Goal: Task Accomplishment & Management: Use online tool/utility

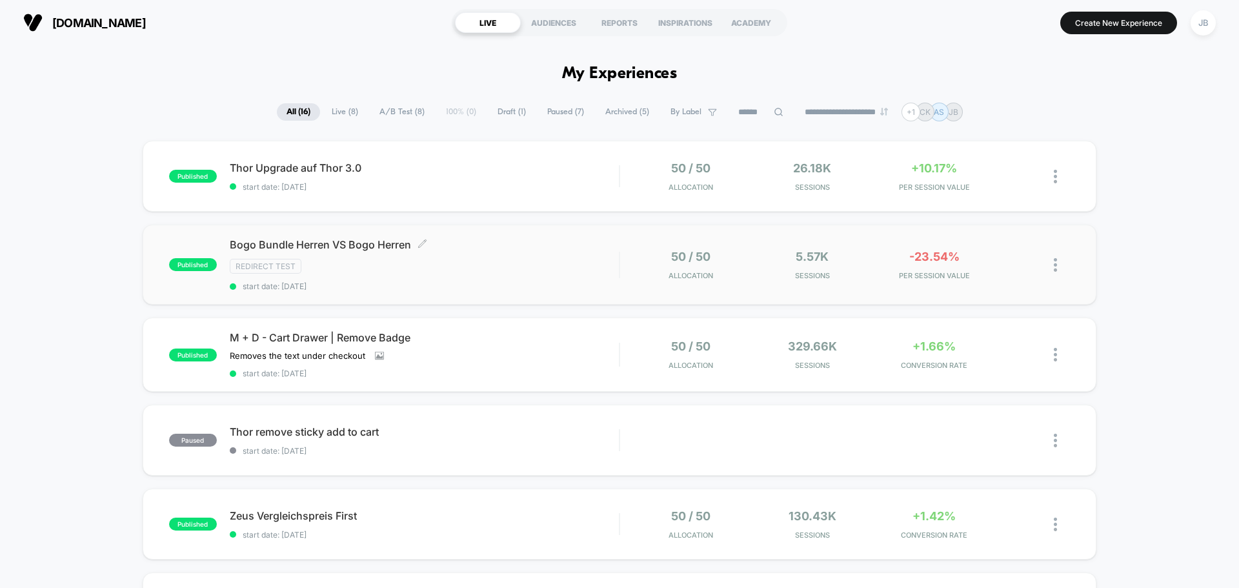
click at [535, 270] on div "Redirect Test" at bounding box center [424, 266] width 389 height 15
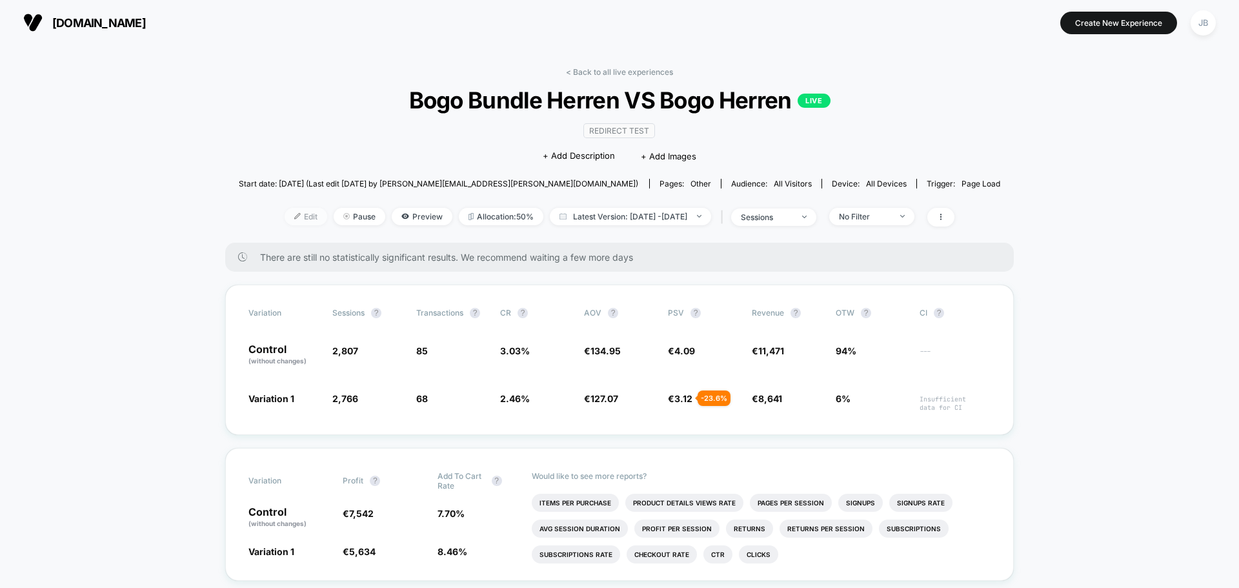
click at [291, 219] on span "Edit" at bounding box center [306, 216] width 43 height 17
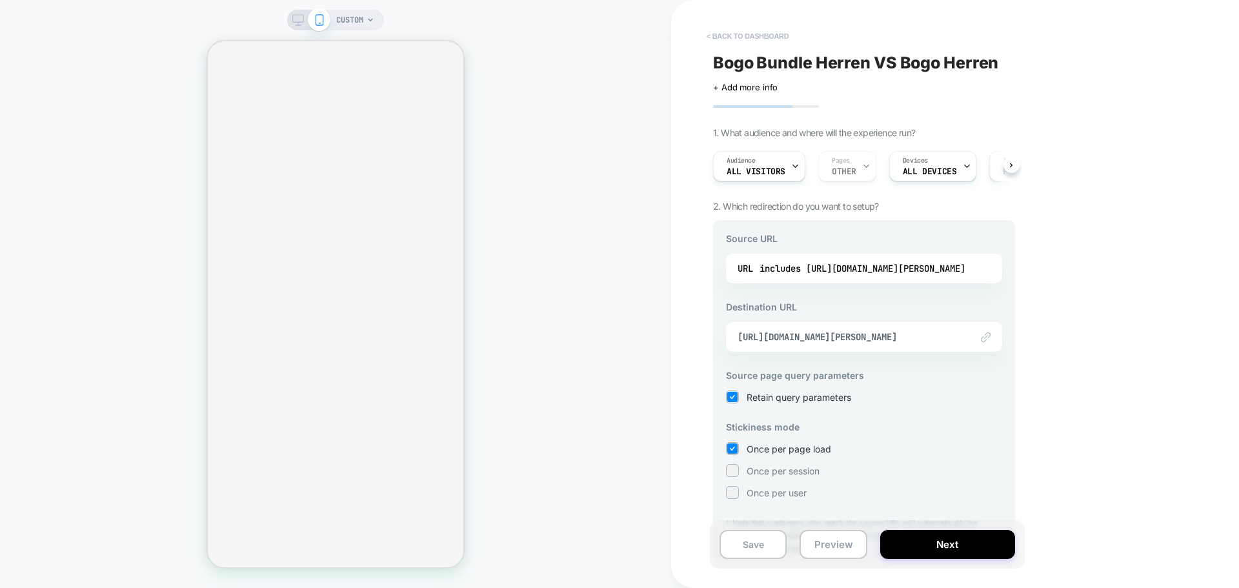
click at [720, 35] on button "< back to dashboard" at bounding box center [747, 36] width 95 height 21
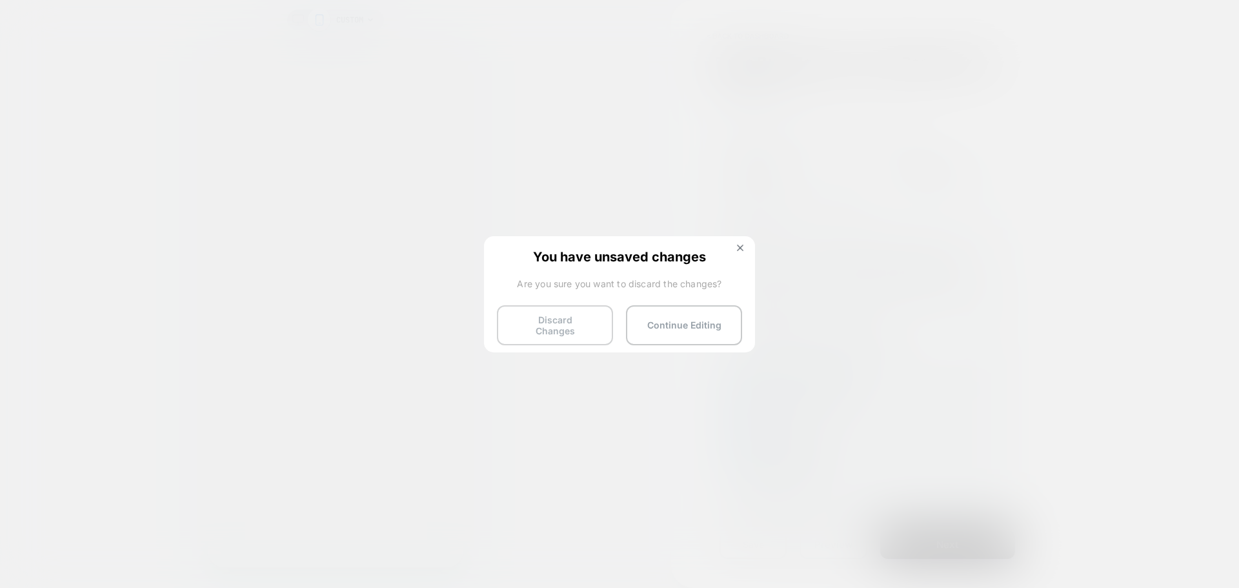
click at [573, 328] on button "Discard Changes" at bounding box center [555, 325] width 116 height 40
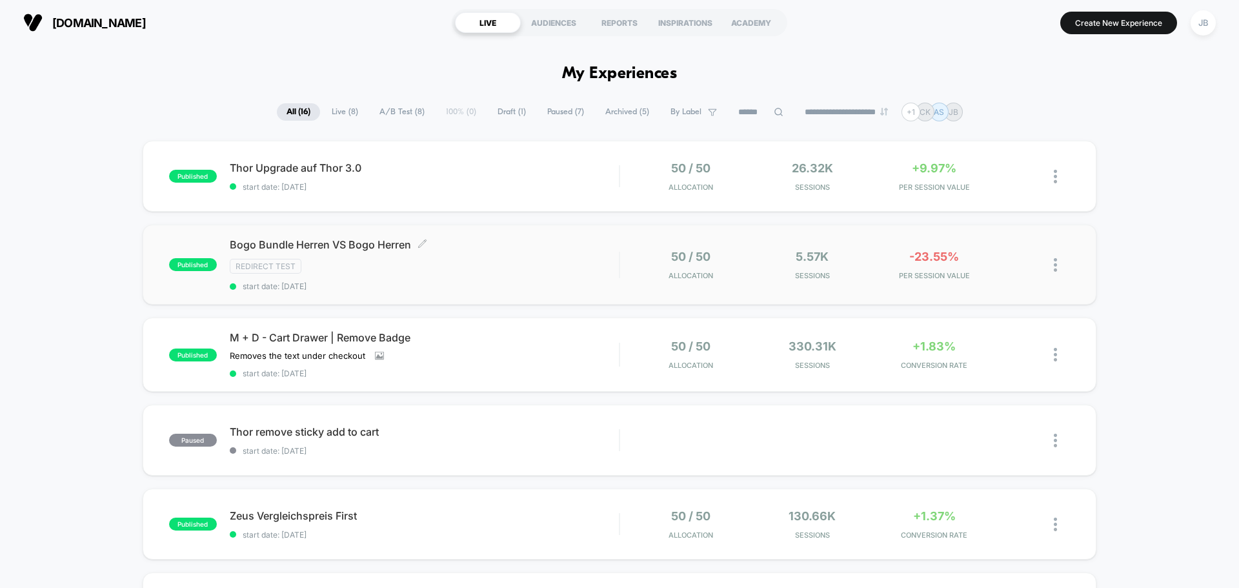
click at [377, 254] on div "Bogo Bundle [PERSON_NAME] VS Bogo [PERSON_NAME] Click to edit experience detail…" at bounding box center [424, 264] width 389 height 53
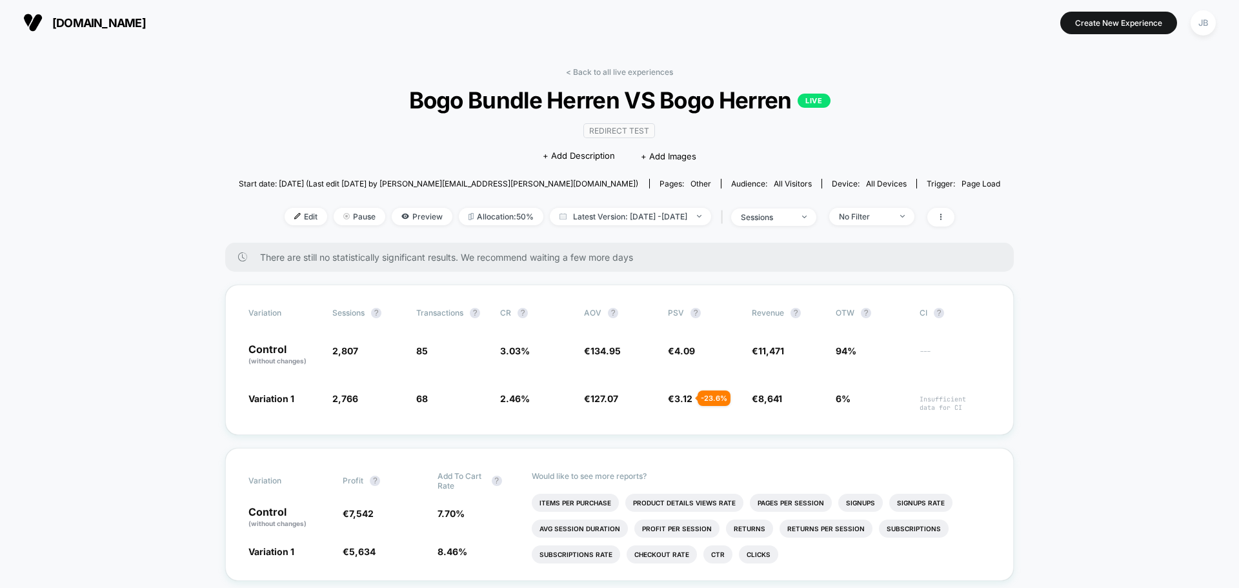
click at [566, 104] on span "Bogo Bundle [PERSON_NAME] VS Bogo [PERSON_NAME] LIVE" at bounding box center [620, 100] width 686 height 27
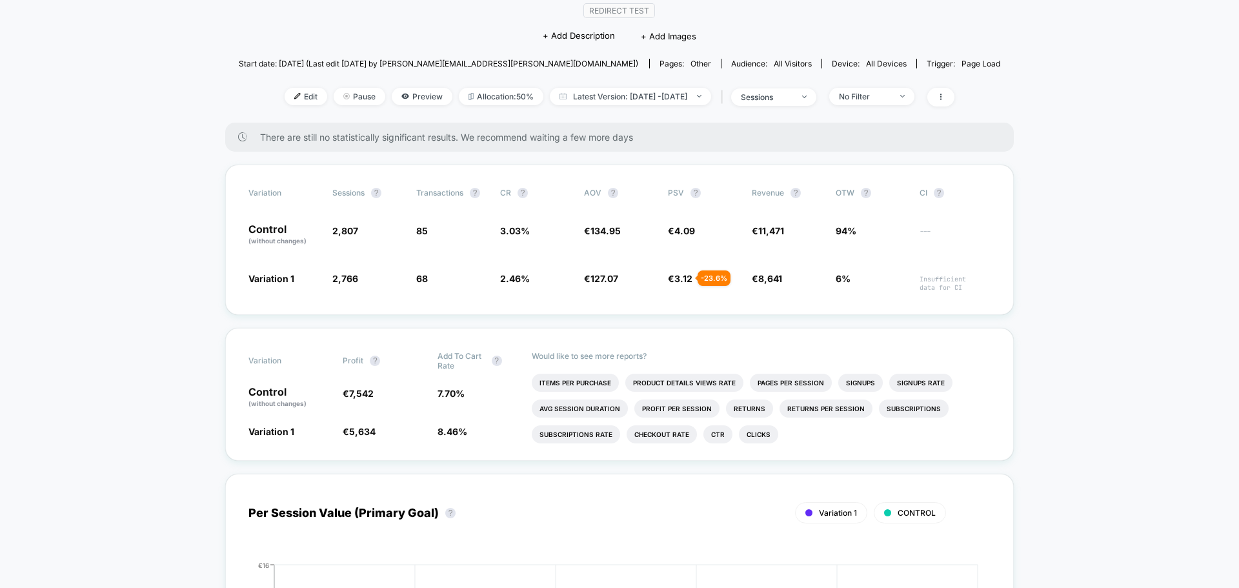
scroll to position [129, 0]
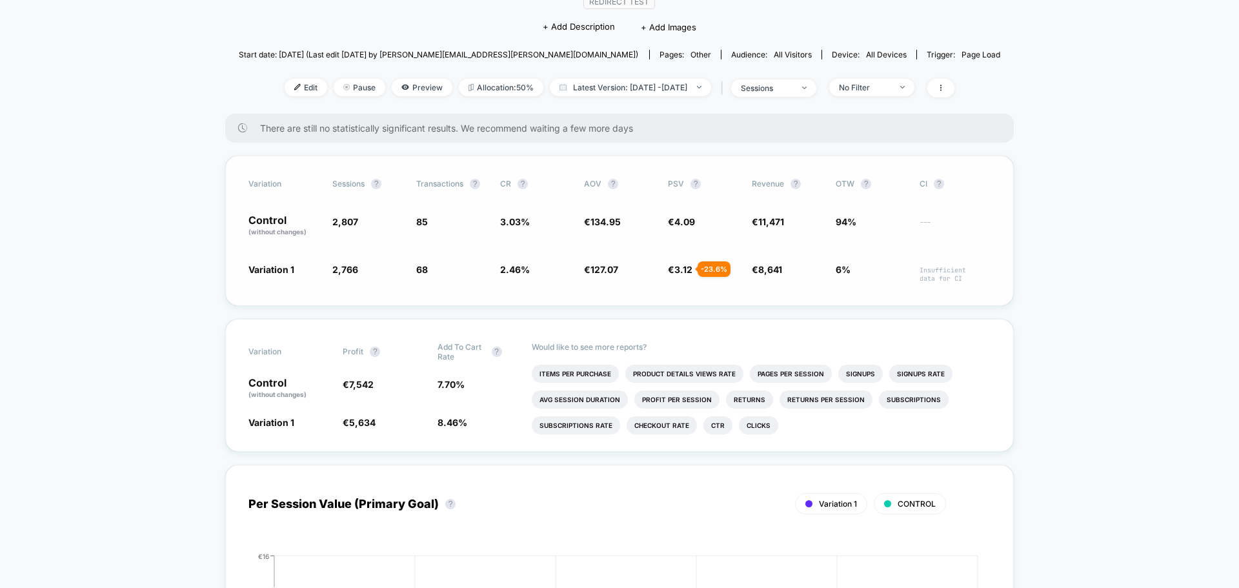
drag, startPoint x: 253, startPoint y: 220, endPoint x: 283, endPoint y: 222, distance: 29.8
click at [283, 222] on p "Control (without changes)" at bounding box center [284, 226] width 71 height 22
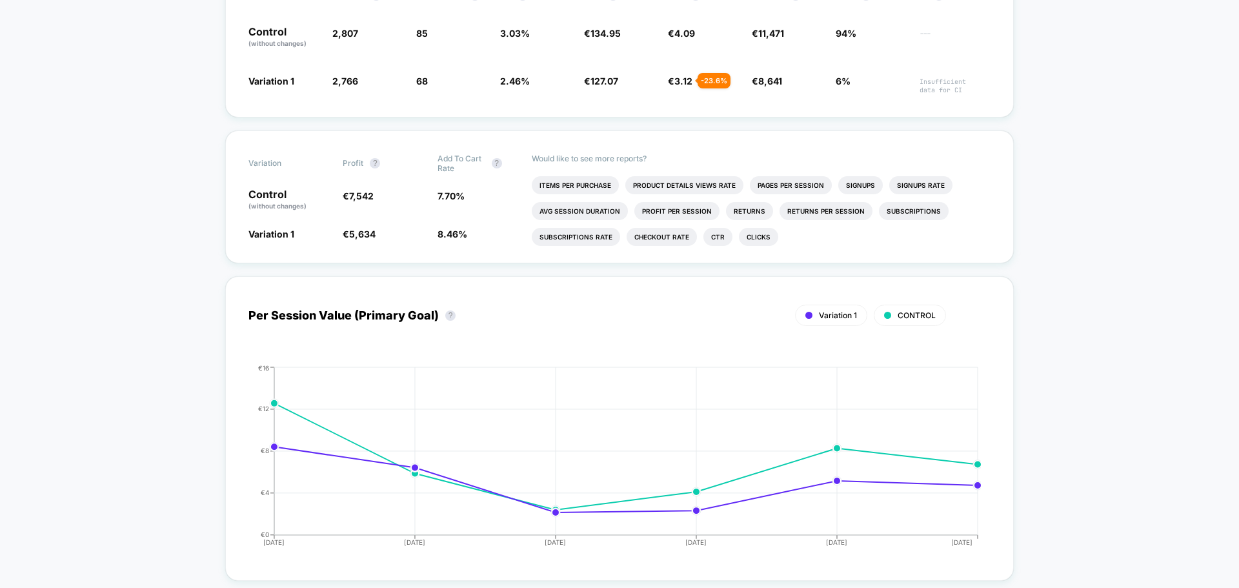
scroll to position [0, 0]
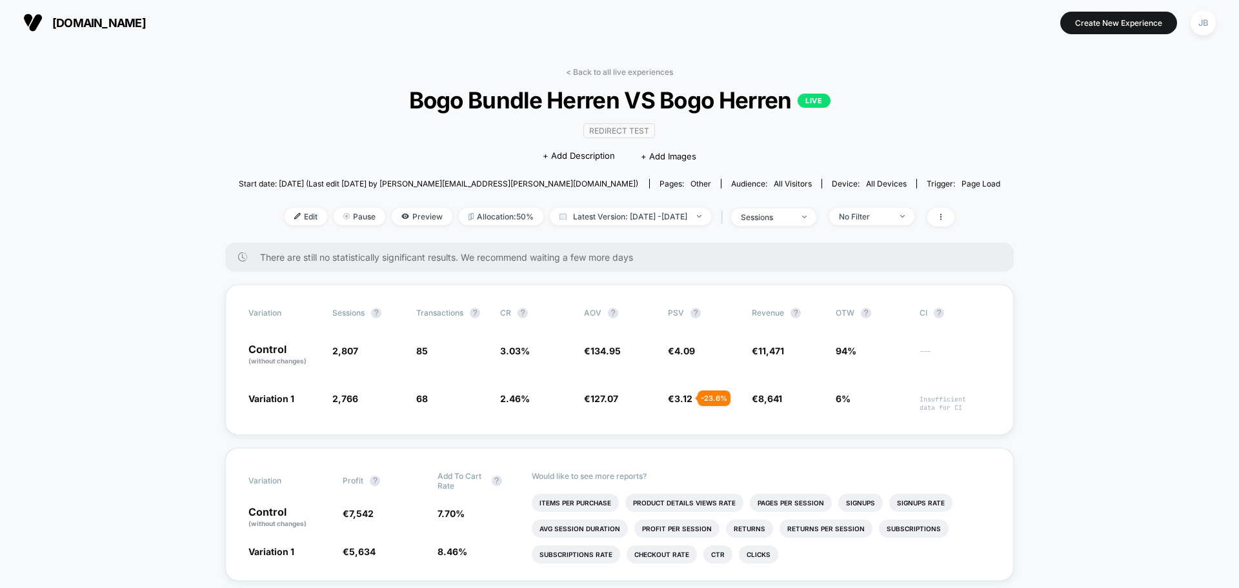
drag, startPoint x: 226, startPoint y: 238, endPoint x: 216, endPoint y: 106, distance: 132.7
click at [608, 254] on span "There are still no statistically significant results. We recommend waiting a fe…" at bounding box center [624, 257] width 728 height 11
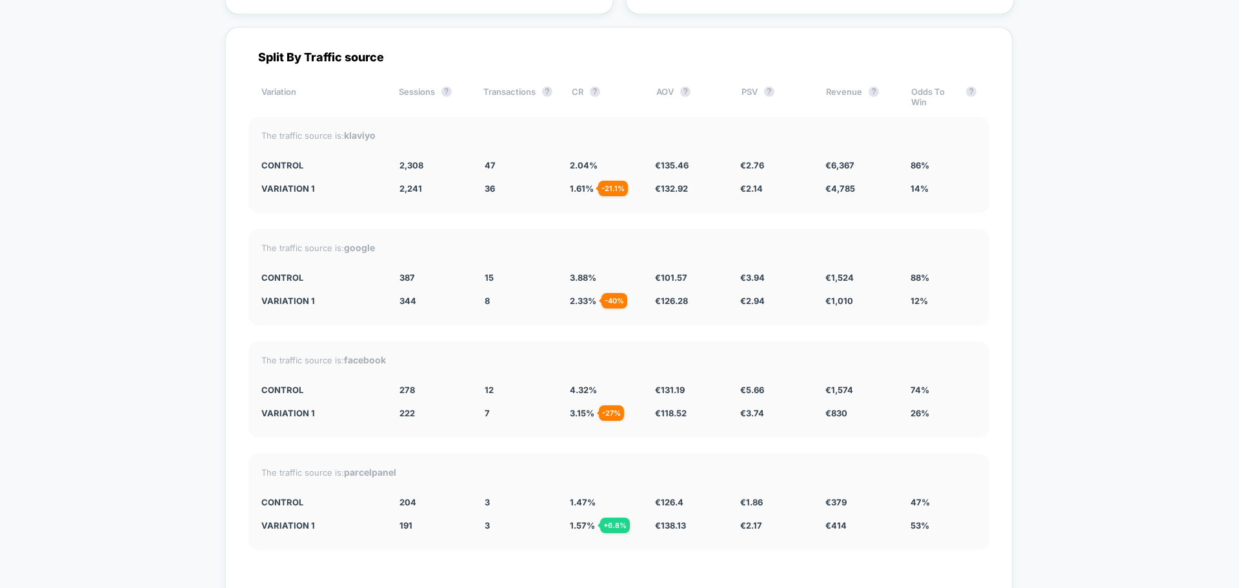
scroll to position [2711, 0]
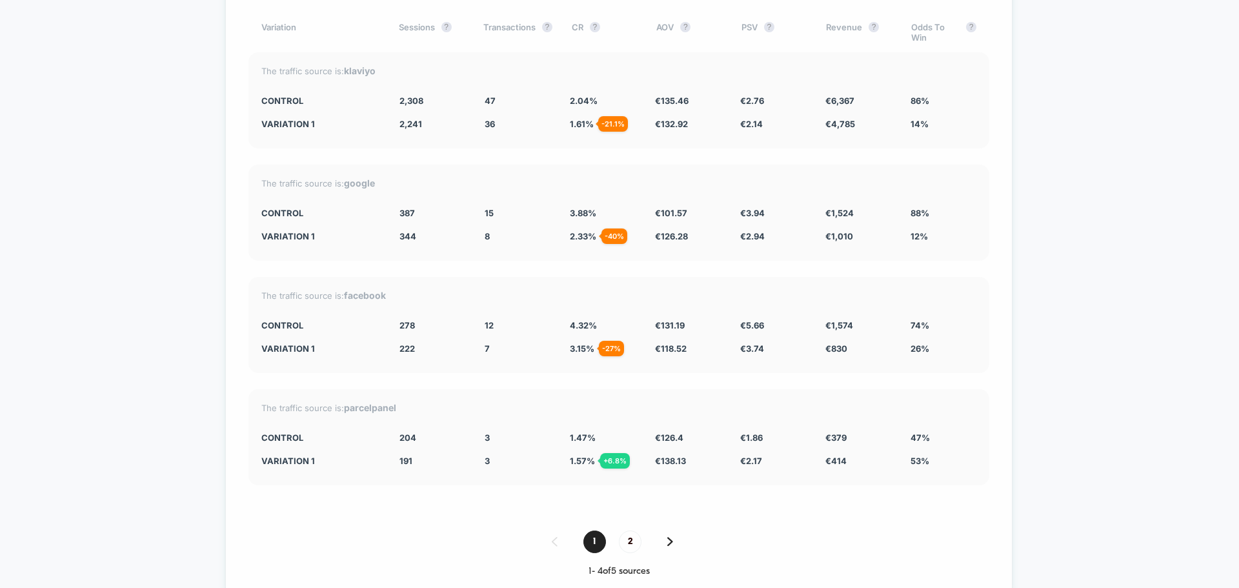
drag, startPoint x: 275, startPoint y: 100, endPoint x: 563, endPoint y: 95, distance: 288.0
click at [563, 96] on div "CONTROL 2,308 47 2.04 % € 135.46 € 2.76 € 6,367 86%" at bounding box center [618, 101] width 715 height 10
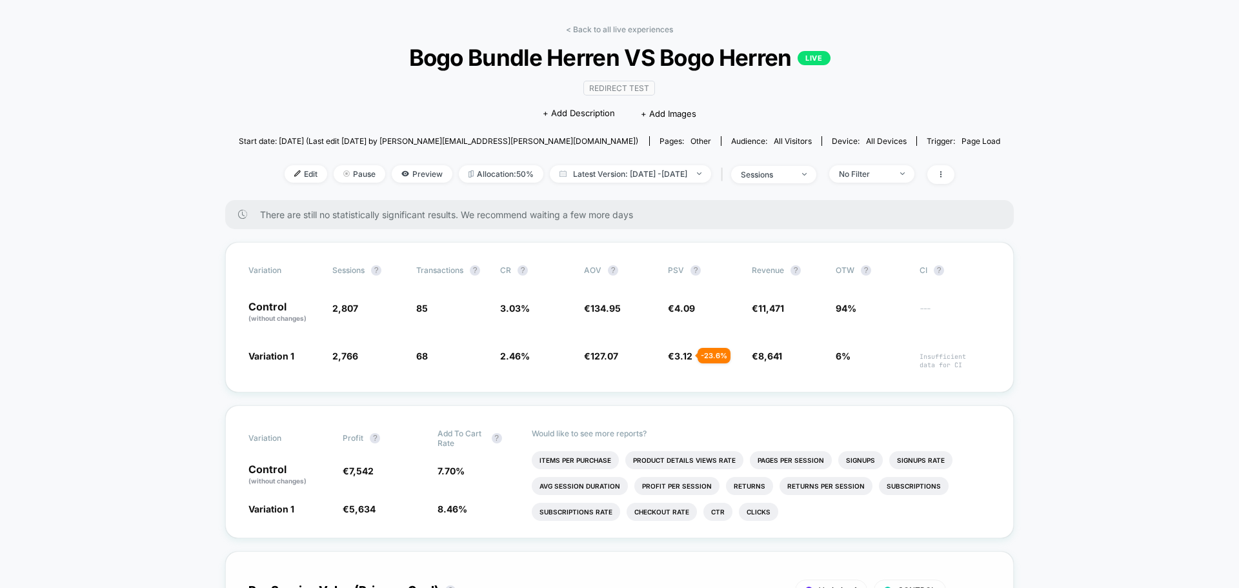
scroll to position [65, 0]
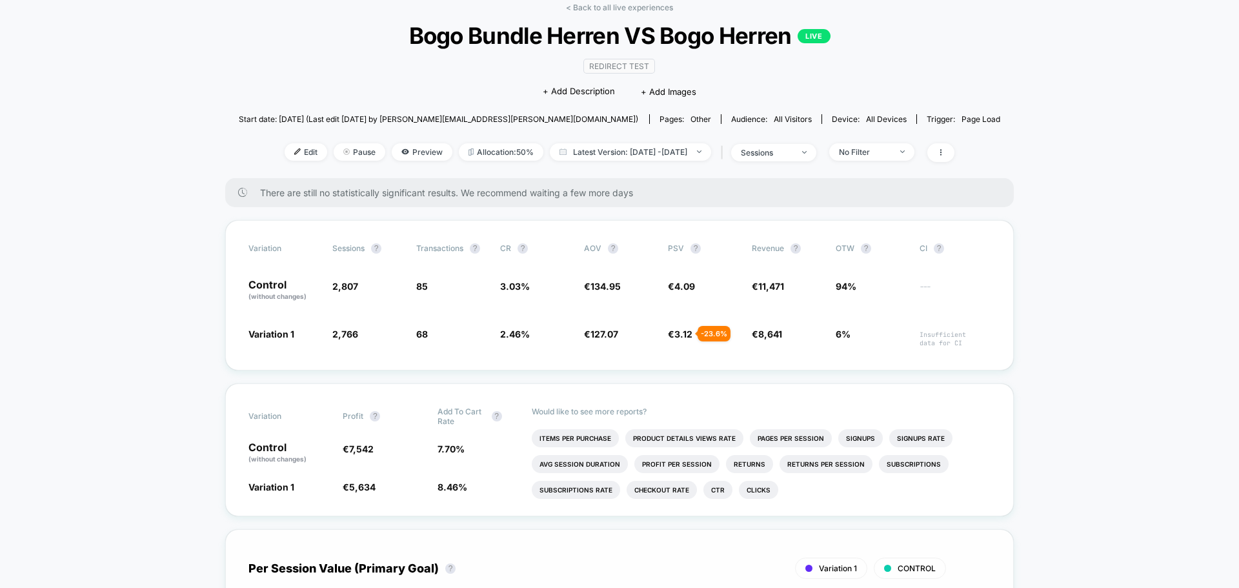
click at [226, 291] on div "Variation Sessions ? Transactions ? CR ? AOV ? PSV ? Revenue ? OTW ? CI ? Contr…" at bounding box center [619, 295] width 789 height 150
click at [226, 290] on div "Variation Sessions ? Transactions ? CR ? AOV ? PSV ? Revenue ? OTW ? CI ? Contr…" at bounding box center [619, 295] width 789 height 150
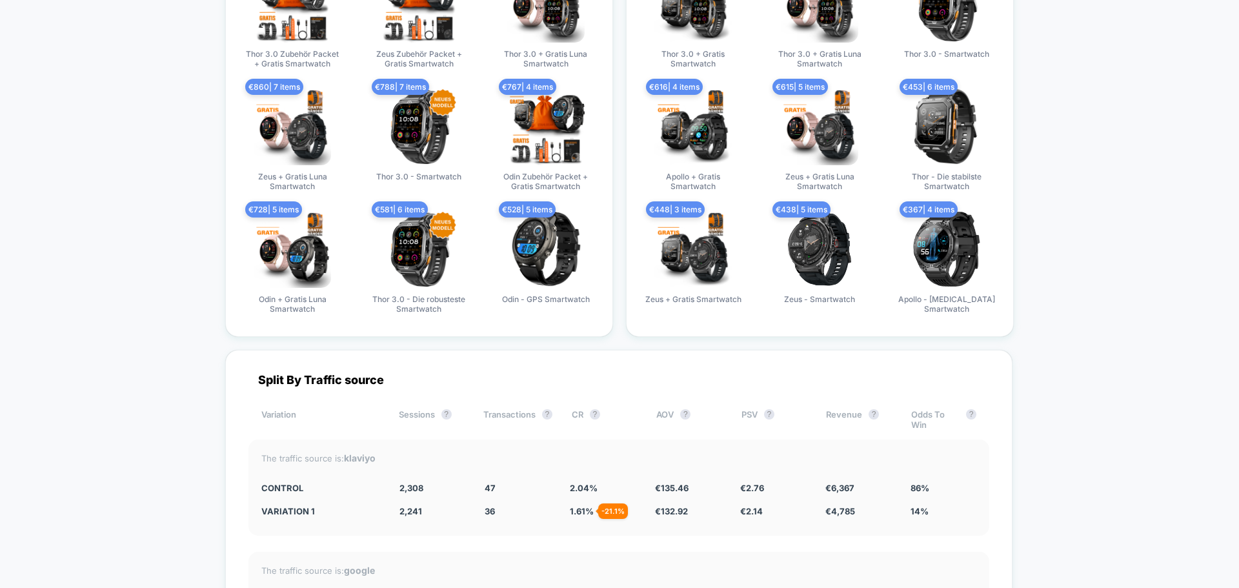
scroll to position [2066, 0]
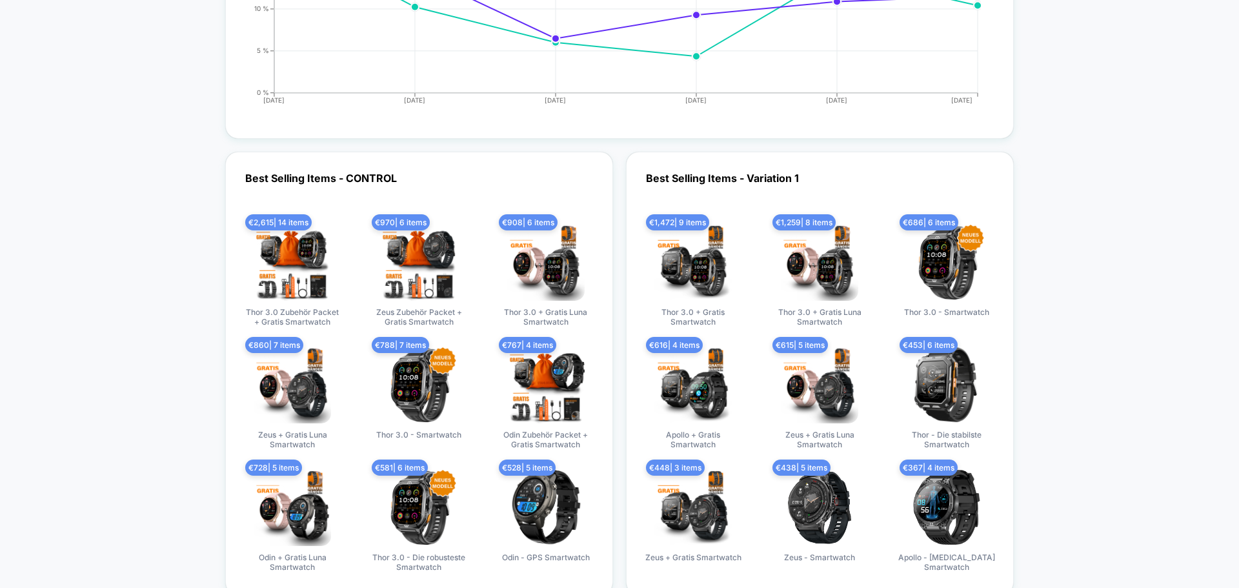
click at [226, 290] on div "Best Selling Items - CONTROL € 2,615 | 14 items Thor 3.0 Zubehör Packet + Grati…" at bounding box center [419, 373] width 388 height 443
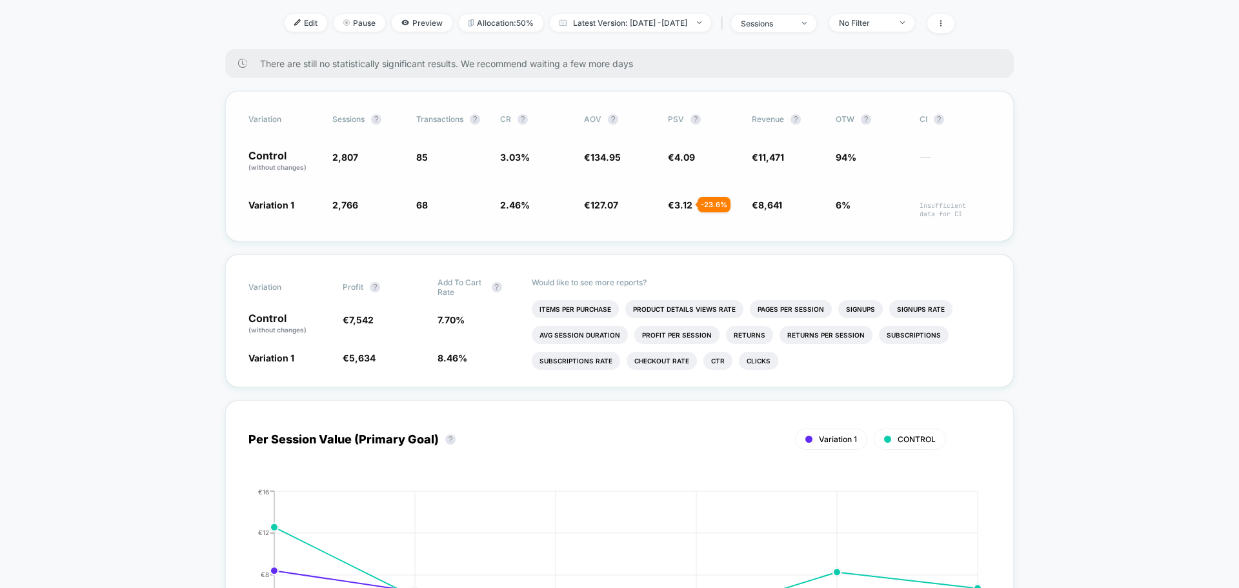
scroll to position [0, 0]
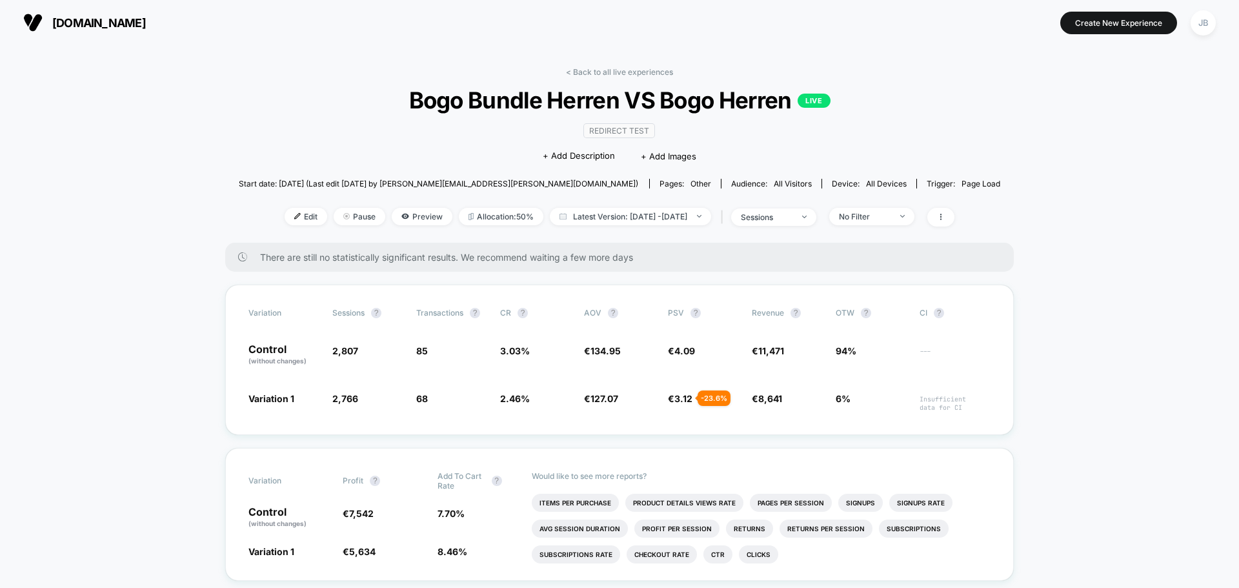
click at [611, 99] on span "Bogo Bundle [PERSON_NAME] VS Bogo [PERSON_NAME] LIVE" at bounding box center [620, 100] width 686 height 27
